Goal: Task Accomplishment & Management: Use online tool/utility

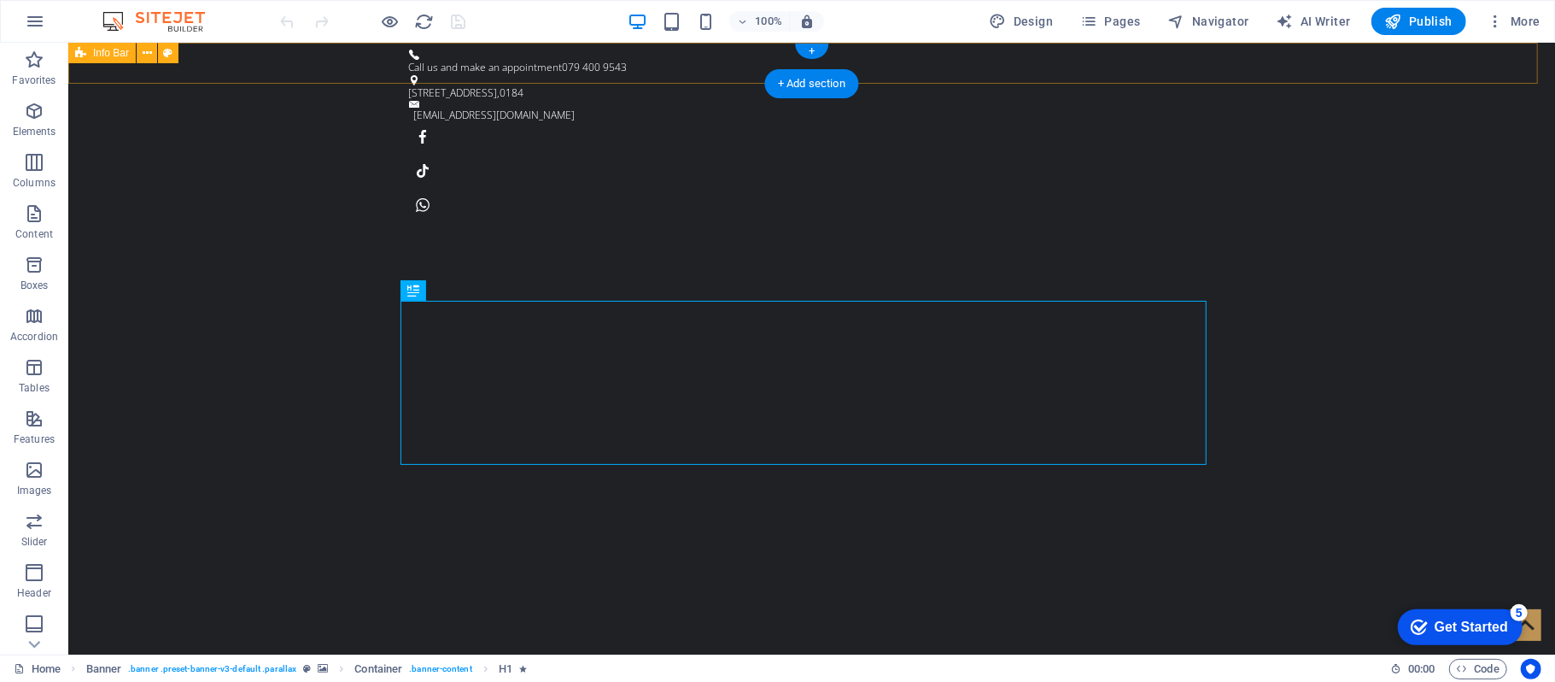
click at [313, 68] on div "Call us and make an appointment 079 400 9543 [STREET_ADDRESS] [EMAIL_ADDRESS][D…" at bounding box center [810, 133] width 1487 height 183
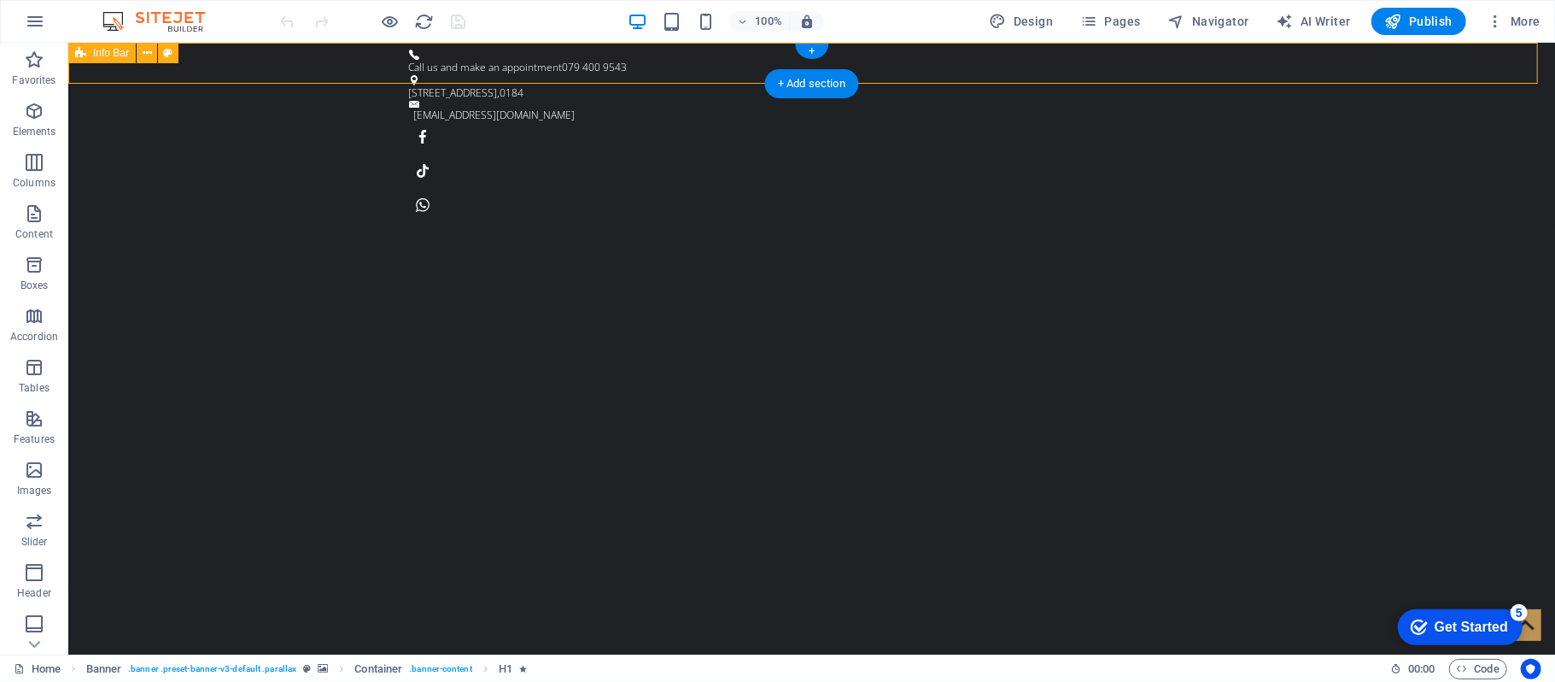
click at [313, 68] on div "Call us and make an appointment 079 400 9543 [STREET_ADDRESS] [EMAIL_ADDRESS][D…" at bounding box center [810, 133] width 1487 height 183
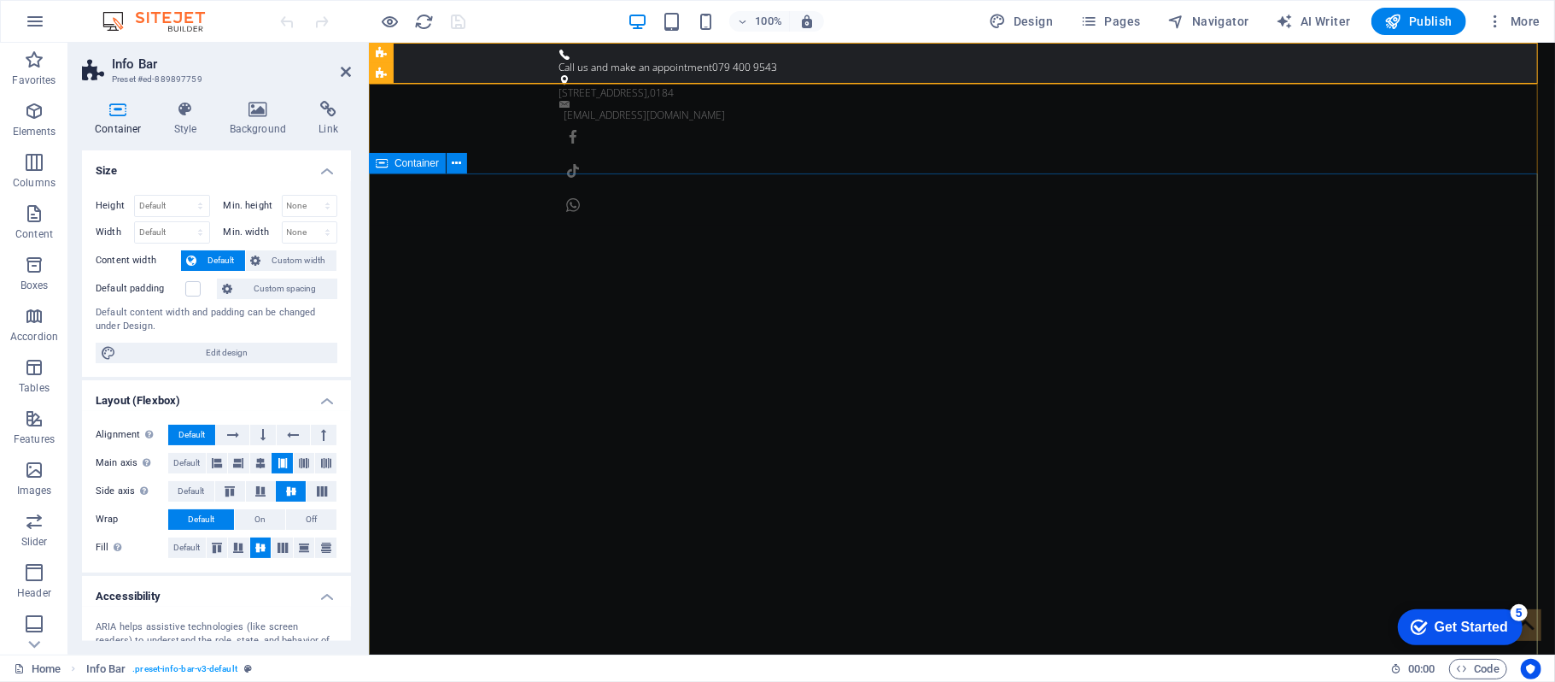
drag, startPoint x: 735, startPoint y: 332, endPoint x: 600, endPoint y: 284, distance: 142.4
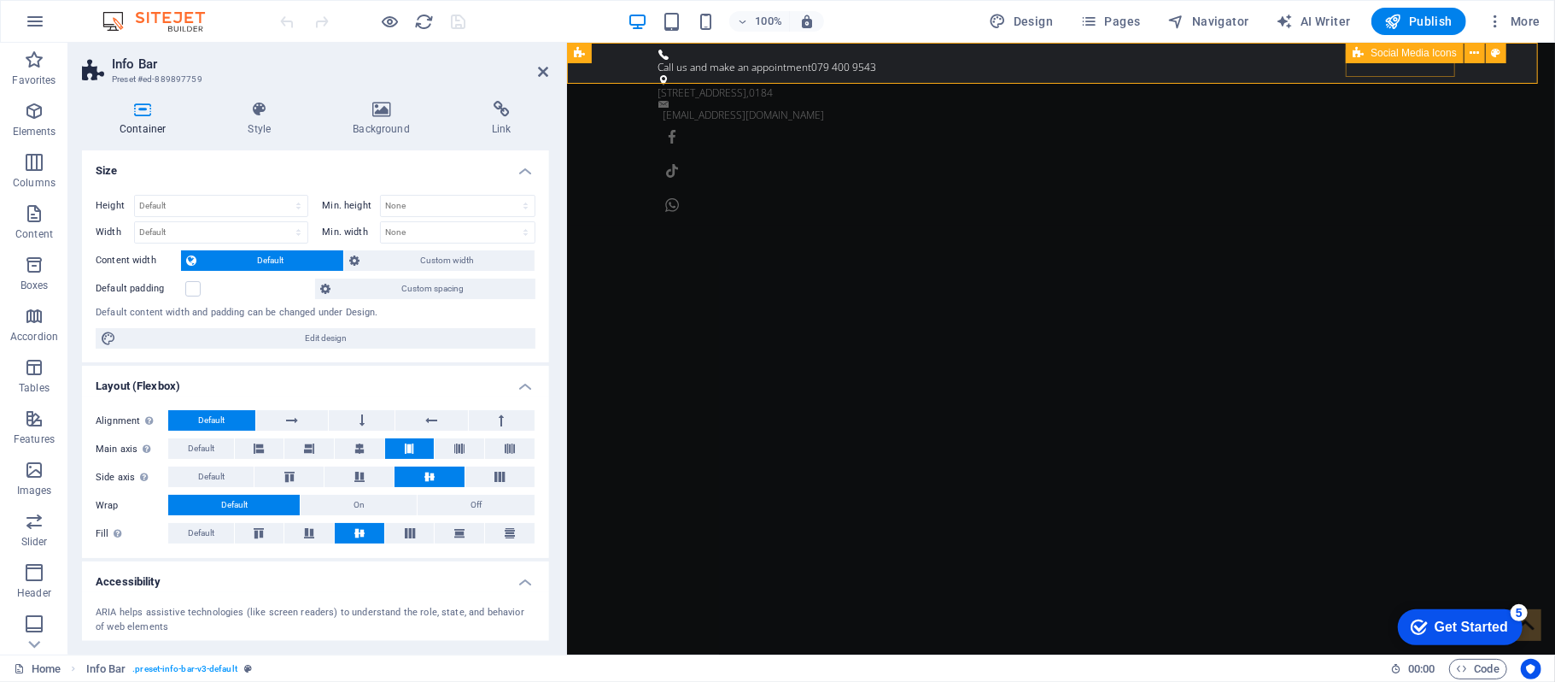
click at [569, 465] on div "H1 Banner Container Banner Menu Bar Image with text H3 Menu Info Bar Container …" at bounding box center [1061, 349] width 988 height 612
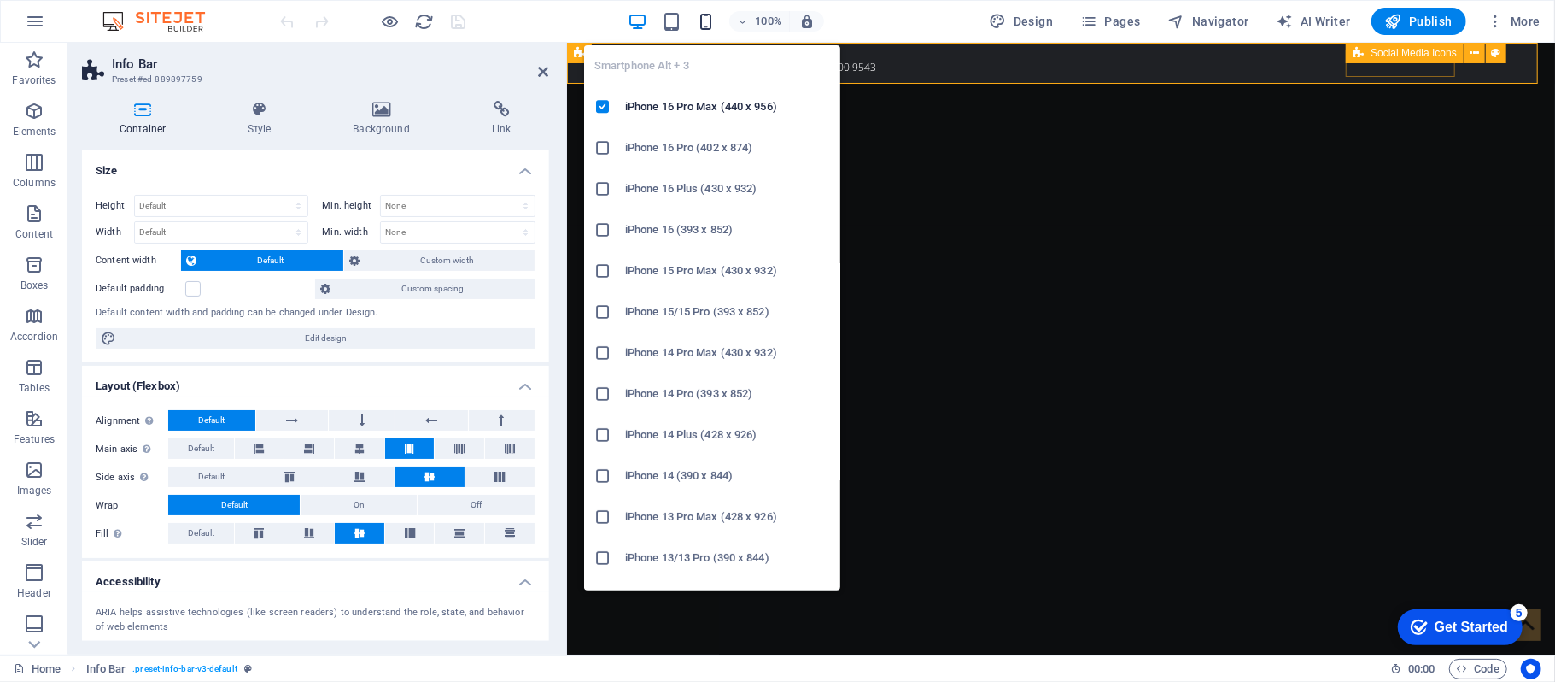
click at [704, 19] on icon "button" at bounding box center [706, 22] width 20 height 20
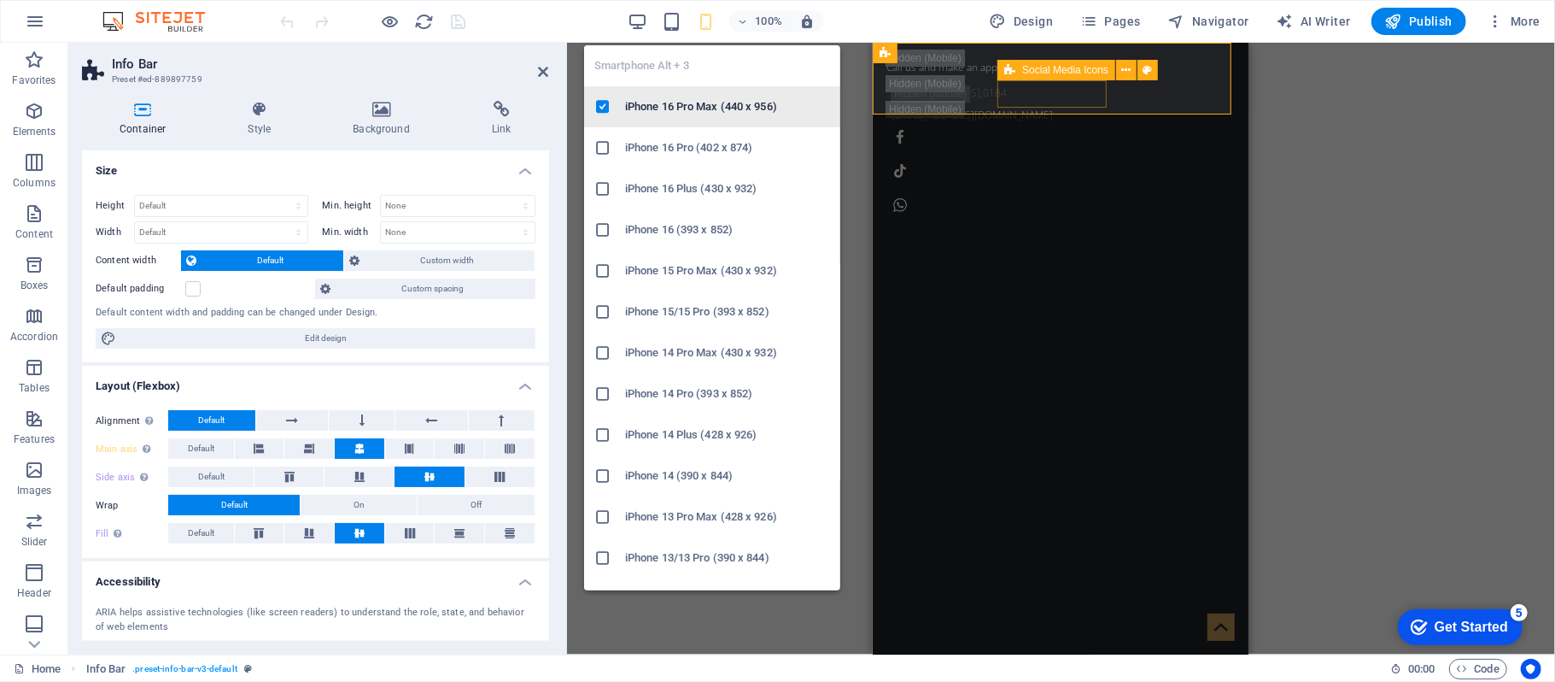
click at [694, 107] on h6 "iPhone 16 Pro Max (440 x 956)" at bounding box center [727, 107] width 205 height 20
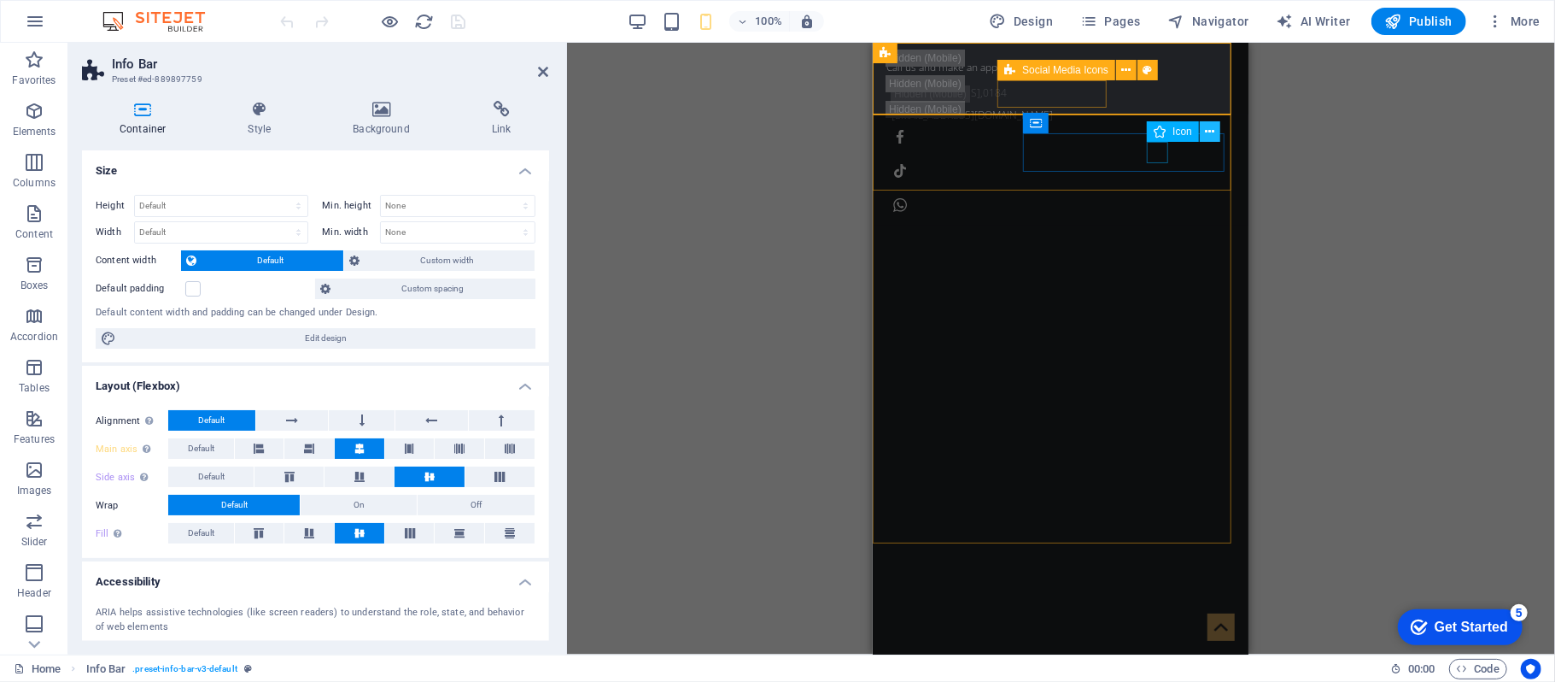
click at [1211, 130] on icon at bounding box center [1210, 132] width 9 height 18
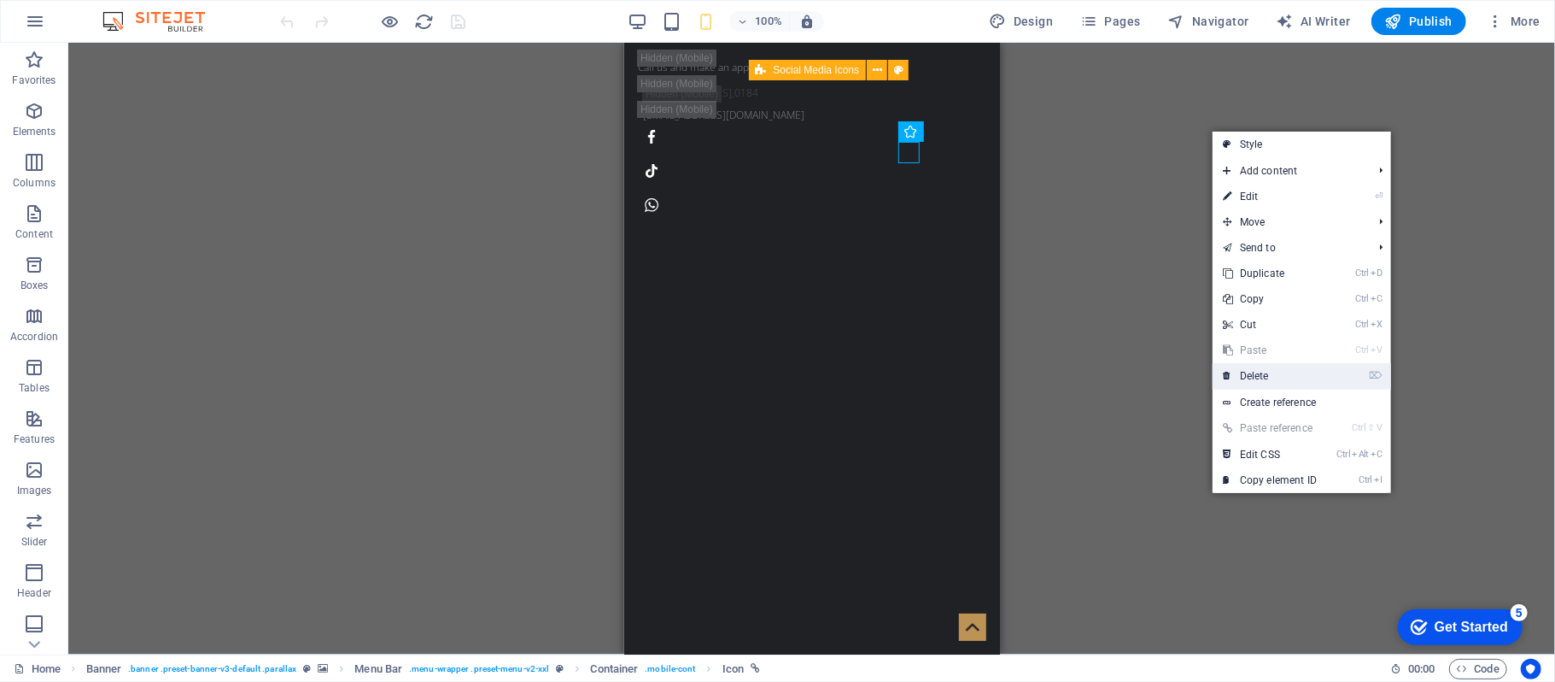
click at [1256, 376] on link "⌦ Delete" at bounding box center [1270, 376] width 114 height 26
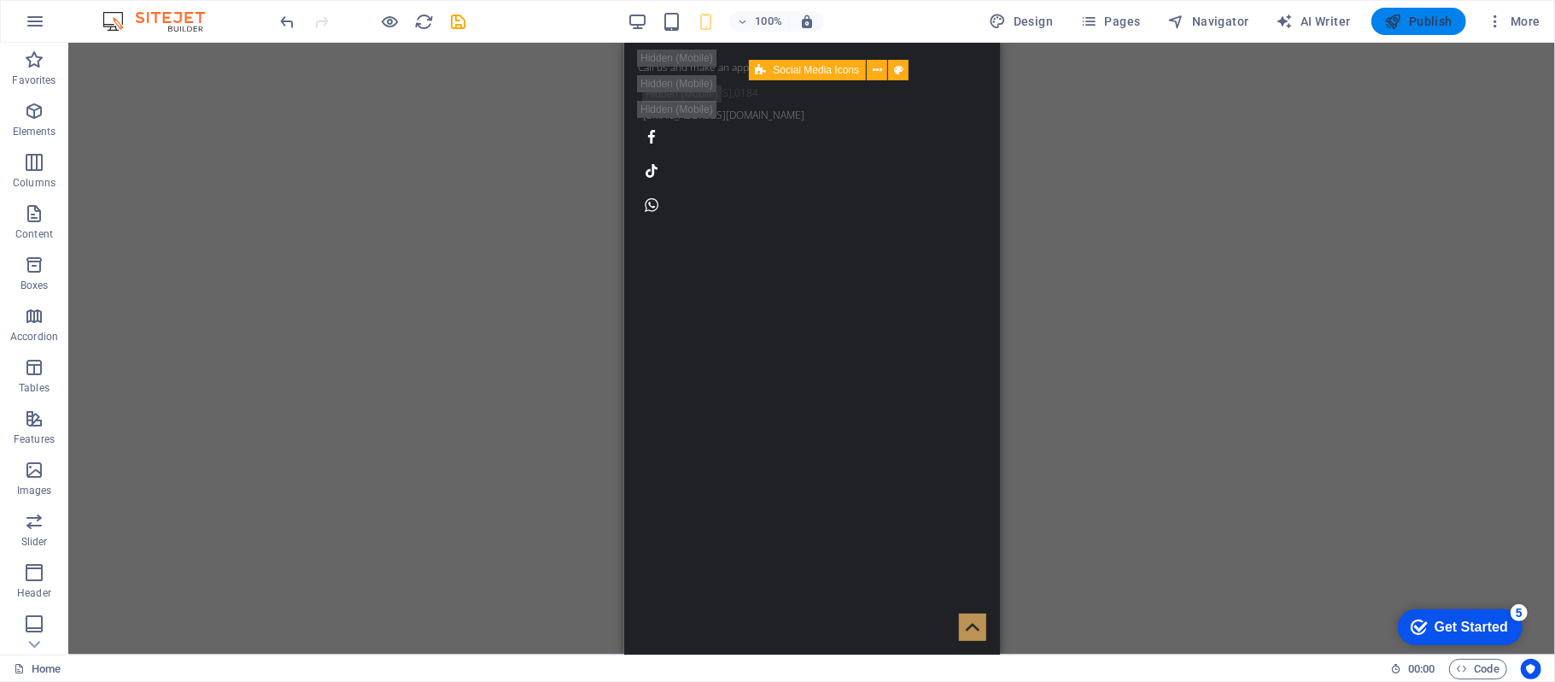
click at [1418, 20] on span "Publish" at bounding box center [1418, 21] width 67 height 17
